Goal: Transaction & Acquisition: Obtain resource

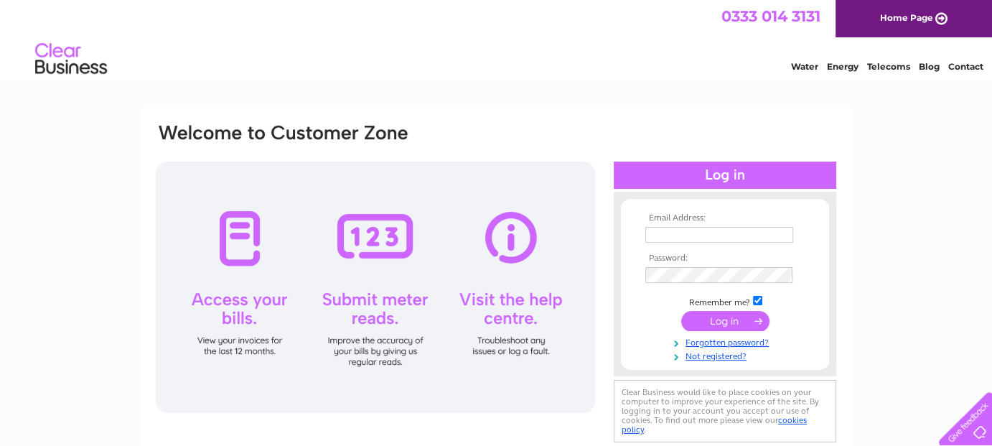
type input "blossomwood@btinternet.com"
click at [727, 170] on div at bounding box center [725, 175] width 223 height 27
click at [715, 319] on input "submit" at bounding box center [725, 321] width 88 height 20
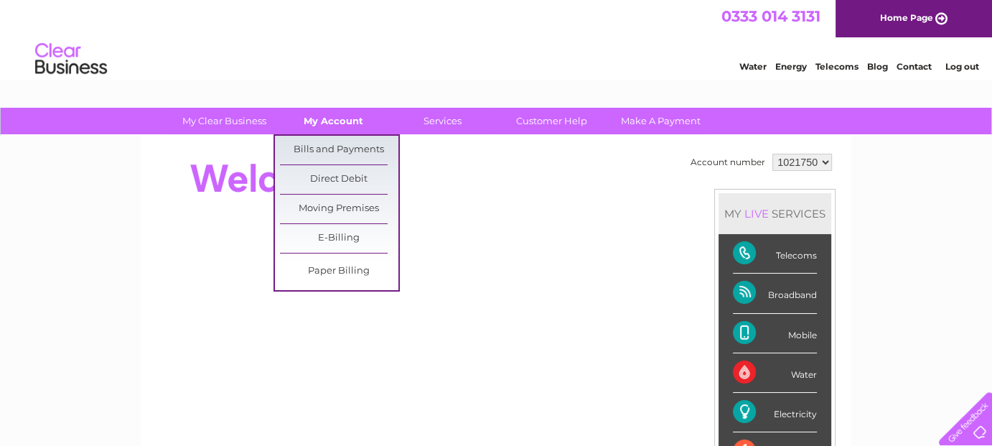
click at [329, 118] on link "My Account" at bounding box center [333, 121] width 118 height 27
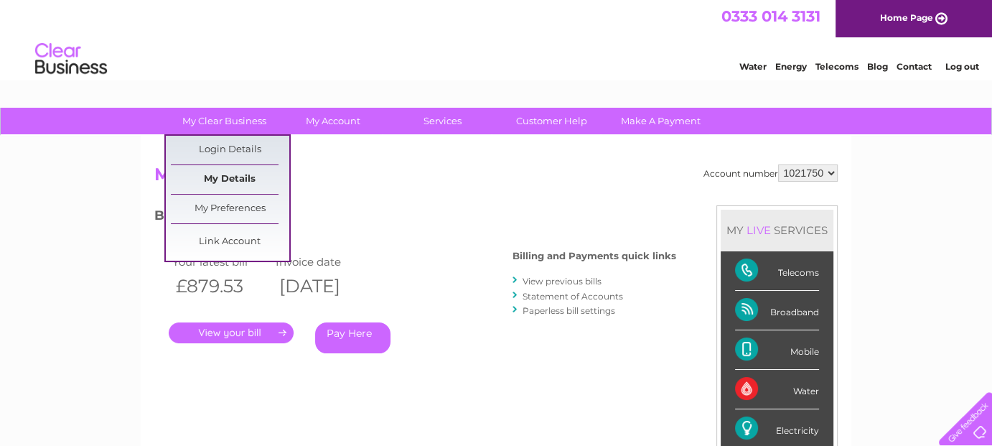
click at [193, 174] on link "My Details" at bounding box center [230, 179] width 118 height 29
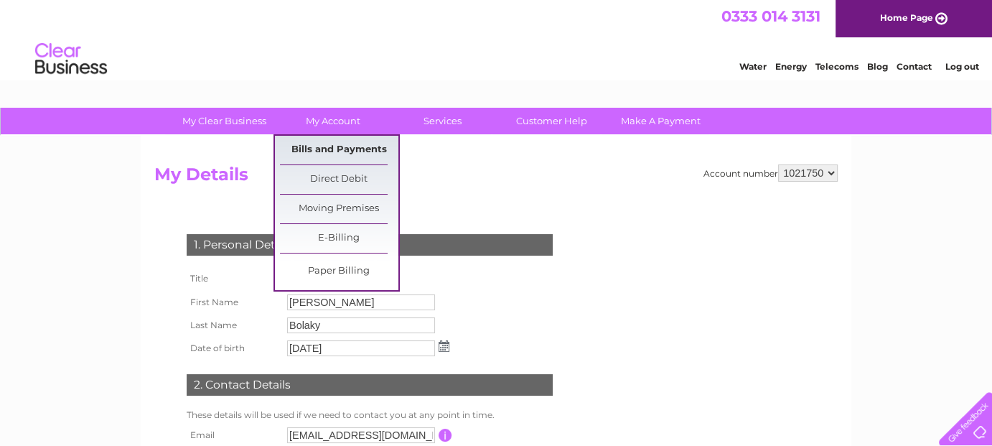
click at [312, 148] on link "Bills and Payments" at bounding box center [339, 150] width 118 height 29
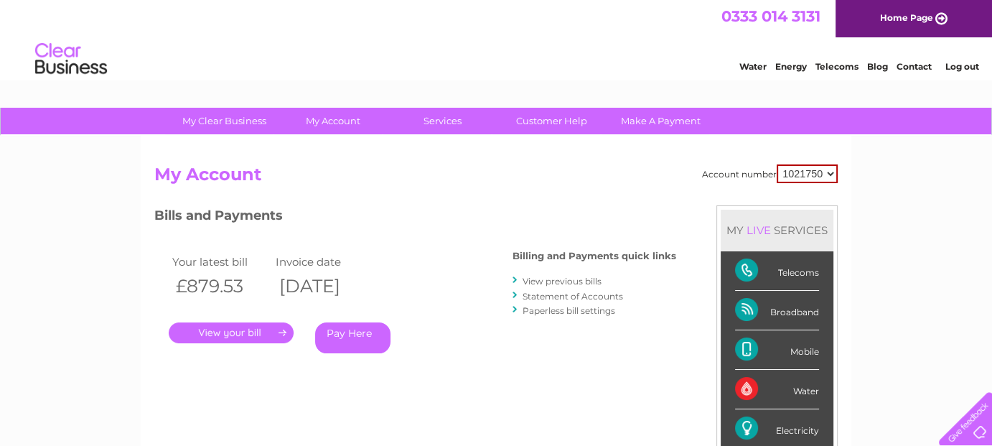
click at [246, 332] on link "." at bounding box center [231, 332] width 125 height 21
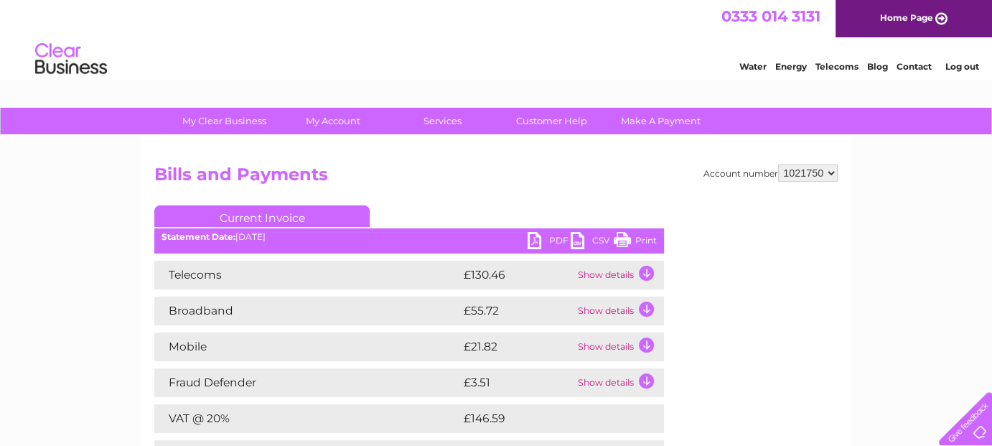
click at [558, 236] on link "PDF" at bounding box center [549, 242] width 43 height 21
